Goal: Navigation & Orientation: Go to known website

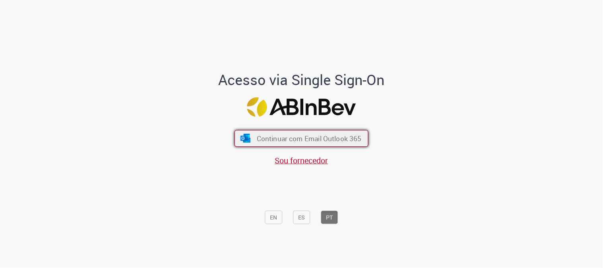
click at [273, 133] on button "Continuar com Email Outlook 365" at bounding box center [301, 138] width 134 height 17
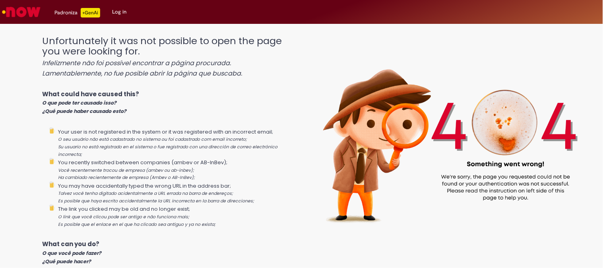
click at [31, 13] on img "Go to homepage" at bounding box center [21, 12] width 41 height 16
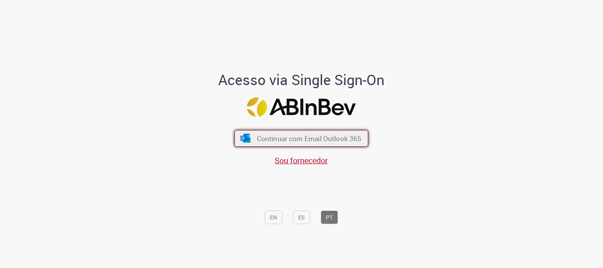
click at [334, 134] on span "Continuar com Email Outlook 365" at bounding box center [309, 138] width 105 height 9
